Goal: Task Accomplishment & Management: Use online tool/utility

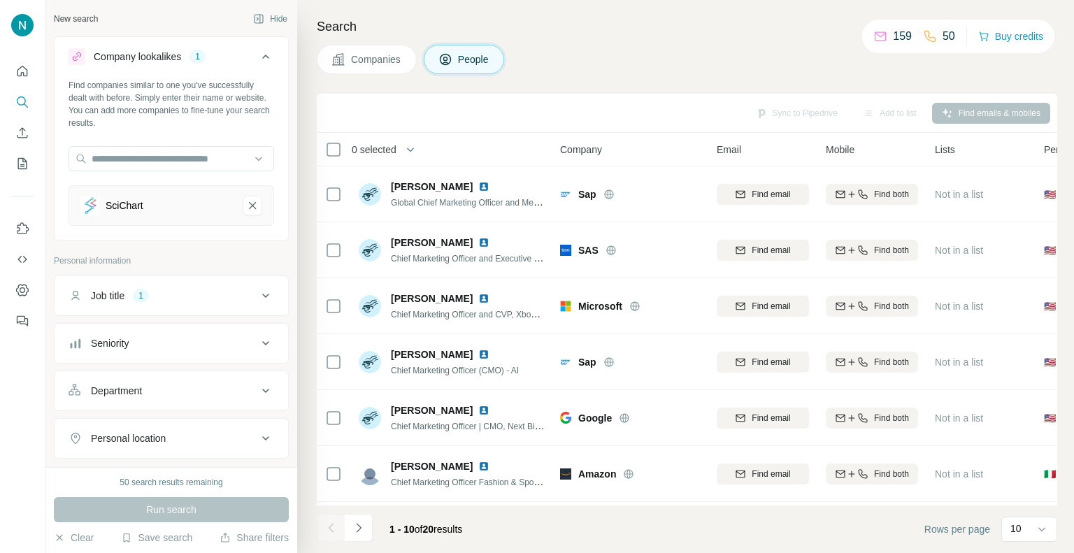
click at [257, 301] on icon at bounding box center [265, 295] width 17 height 17
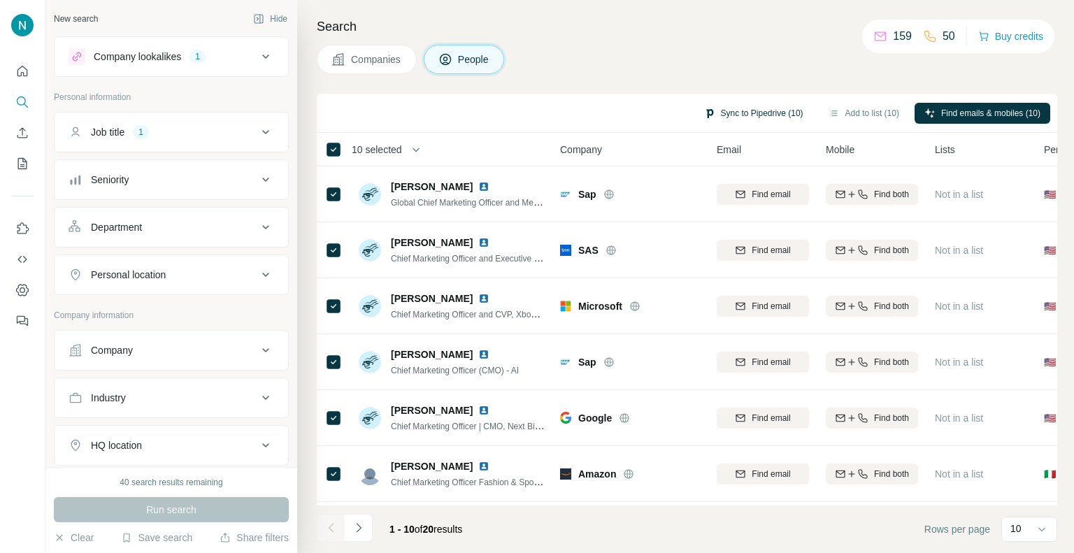
click at [748, 110] on button "Sync to Pipedrive (10)" at bounding box center [753, 113] width 119 height 21
click at [603, 517] on footer "1 - 10 of 20 results Rows per page 10" at bounding box center [687, 529] width 740 height 48
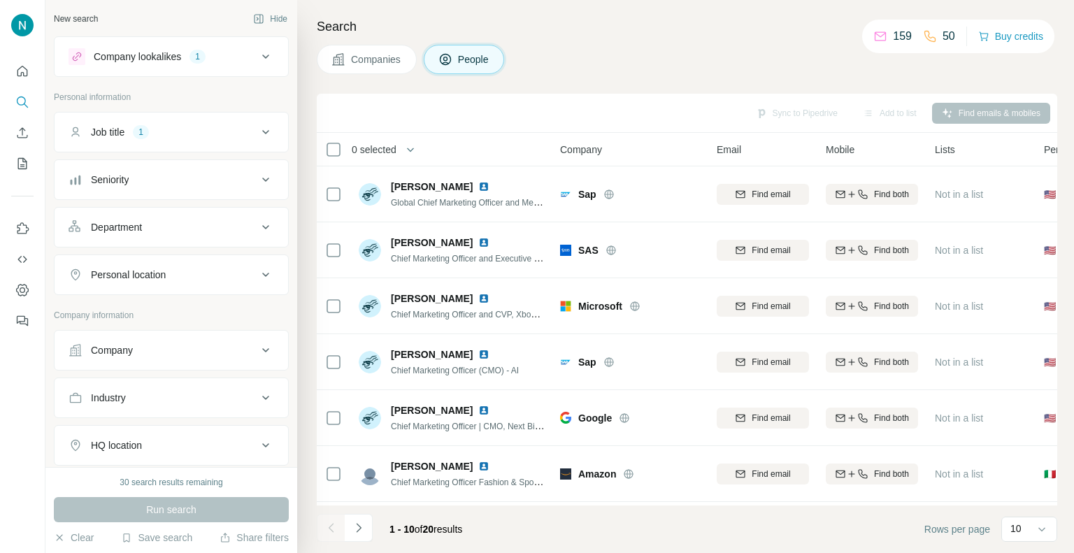
click at [710, 529] on footer "1 - 10 of 20 results Rows per page 10" at bounding box center [687, 529] width 740 height 48
